Goal: Submit feedback/report problem

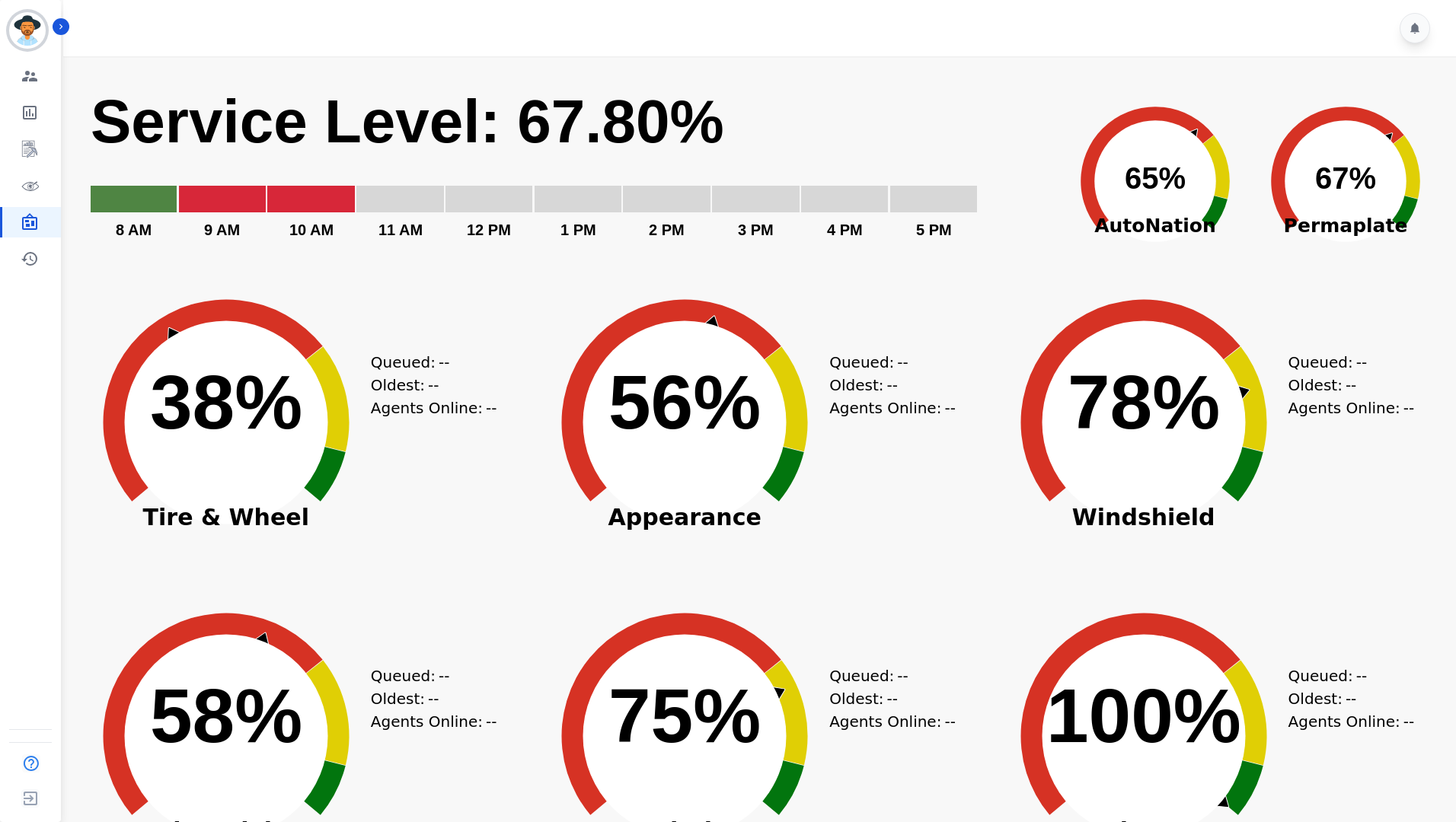
click at [803, 141] on rect "Service Level: 0%" at bounding box center [570, 171] width 962 height 172
